Goal: Information Seeking & Learning: Learn about a topic

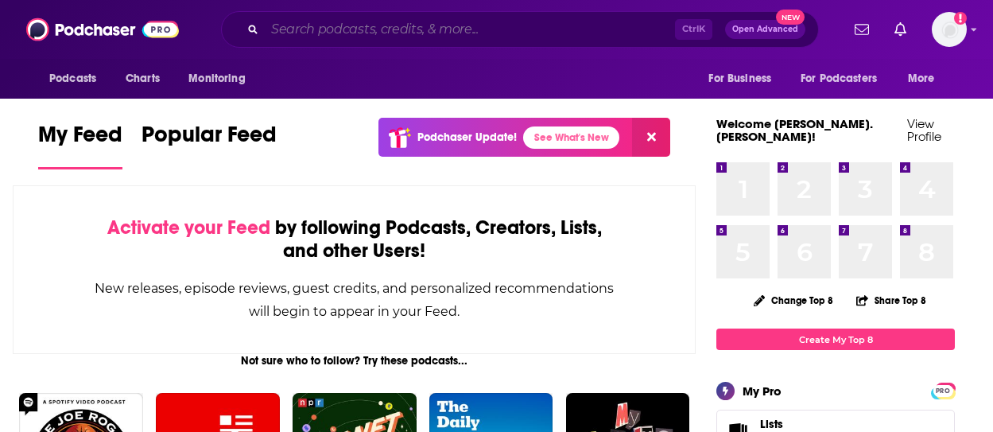
click at [472, 28] on input "Search podcasts, credits, & more..." at bounding box center [470, 29] width 410 height 25
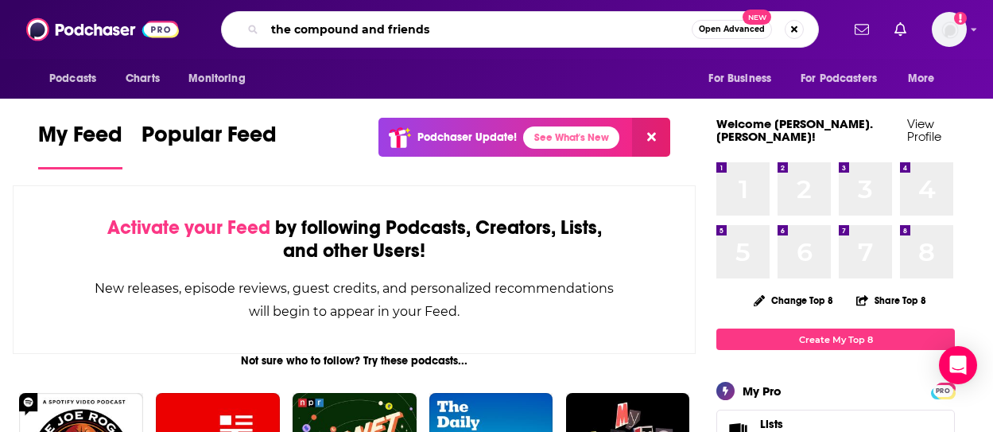
type input "the compound and friends"
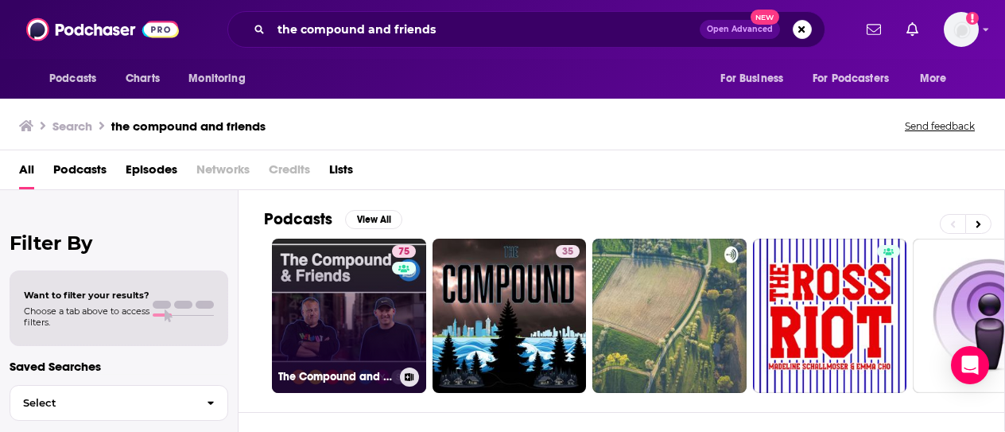
click at [387, 307] on link "75 The Compound and Friends" at bounding box center [349, 316] width 154 height 154
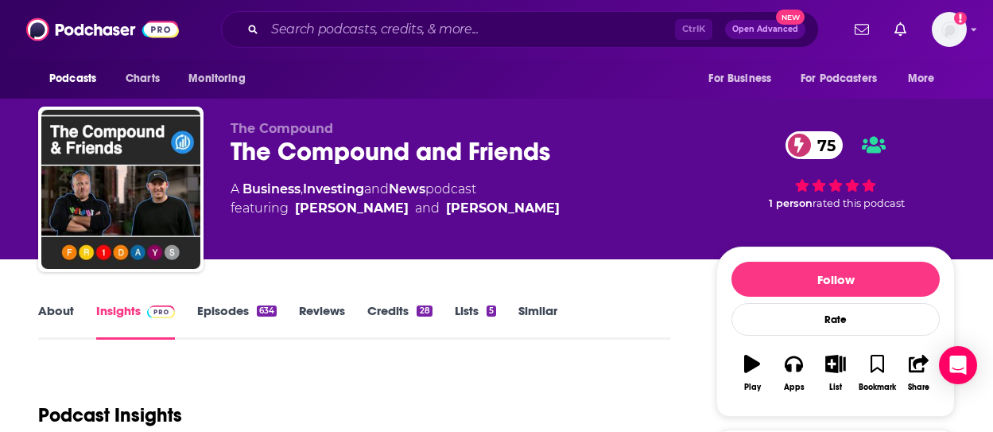
click at [61, 313] on link "About" at bounding box center [56, 321] width 36 height 37
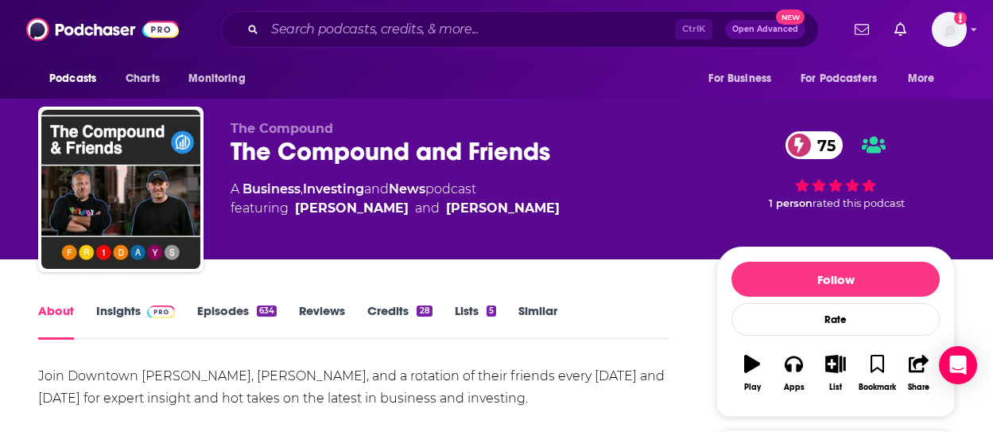
click at [115, 308] on link "Insights" at bounding box center [135, 321] width 79 height 37
